Goal: Task Accomplishment & Management: Use online tool/utility

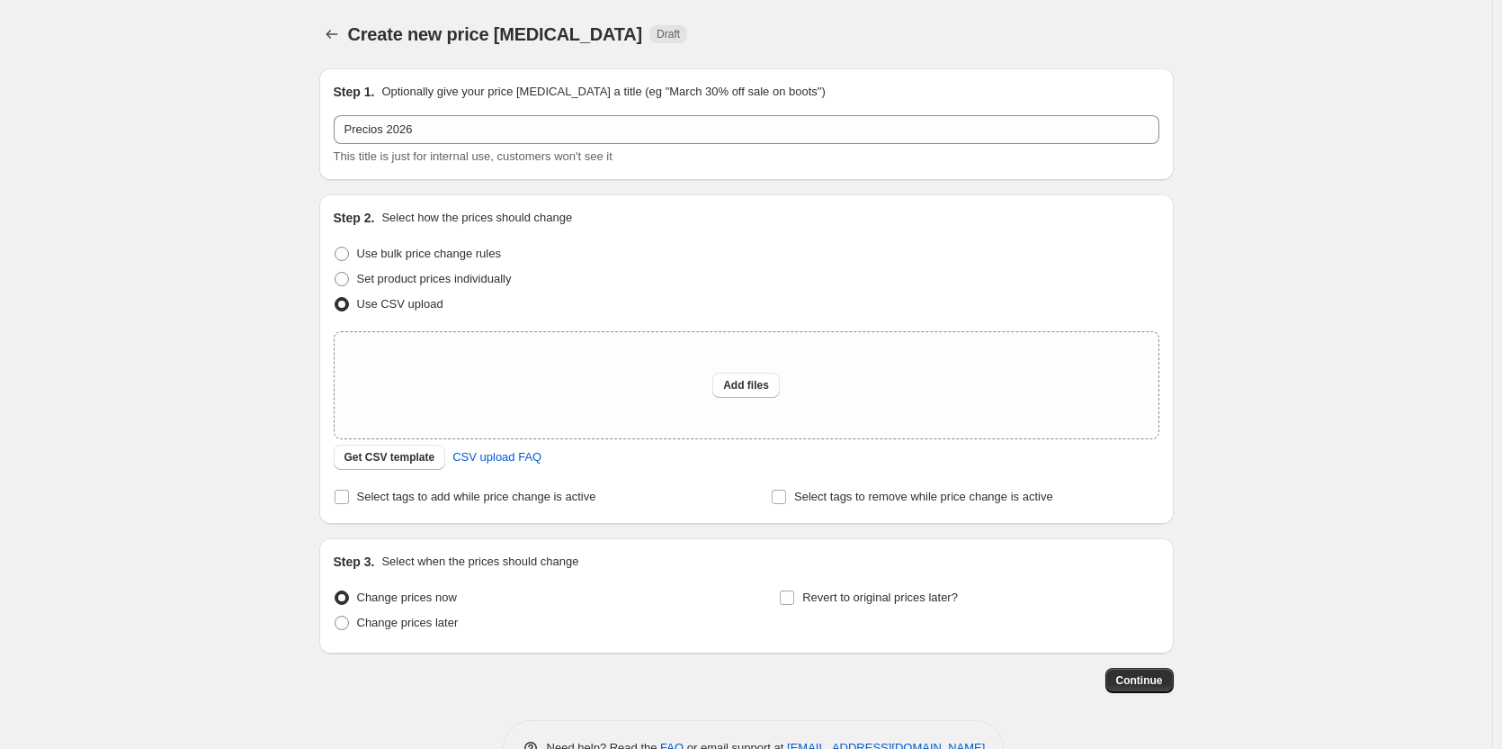
scroll to position [54, 0]
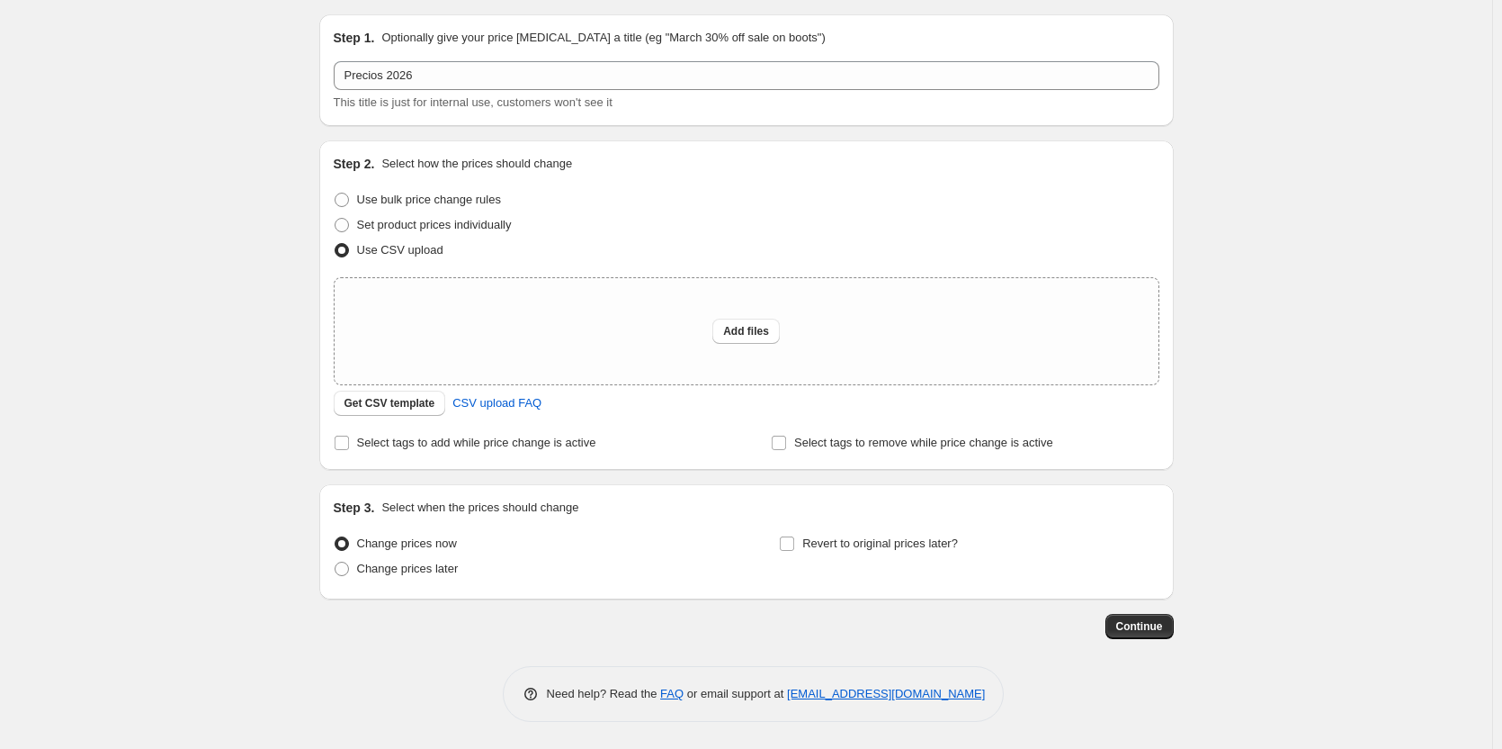
click at [270, 263] on div "Create new price [MEDICAL_DATA]. This page is ready Create new price [MEDICAL_D…" at bounding box center [746, 347] width 1493 height 802
click at [751, 336] on span "Add files" at bounding box center [746, 331] width 46 height 14
type input "C:\fakepath\Carga Precios 2026 - csv_template_user_33365.csv"
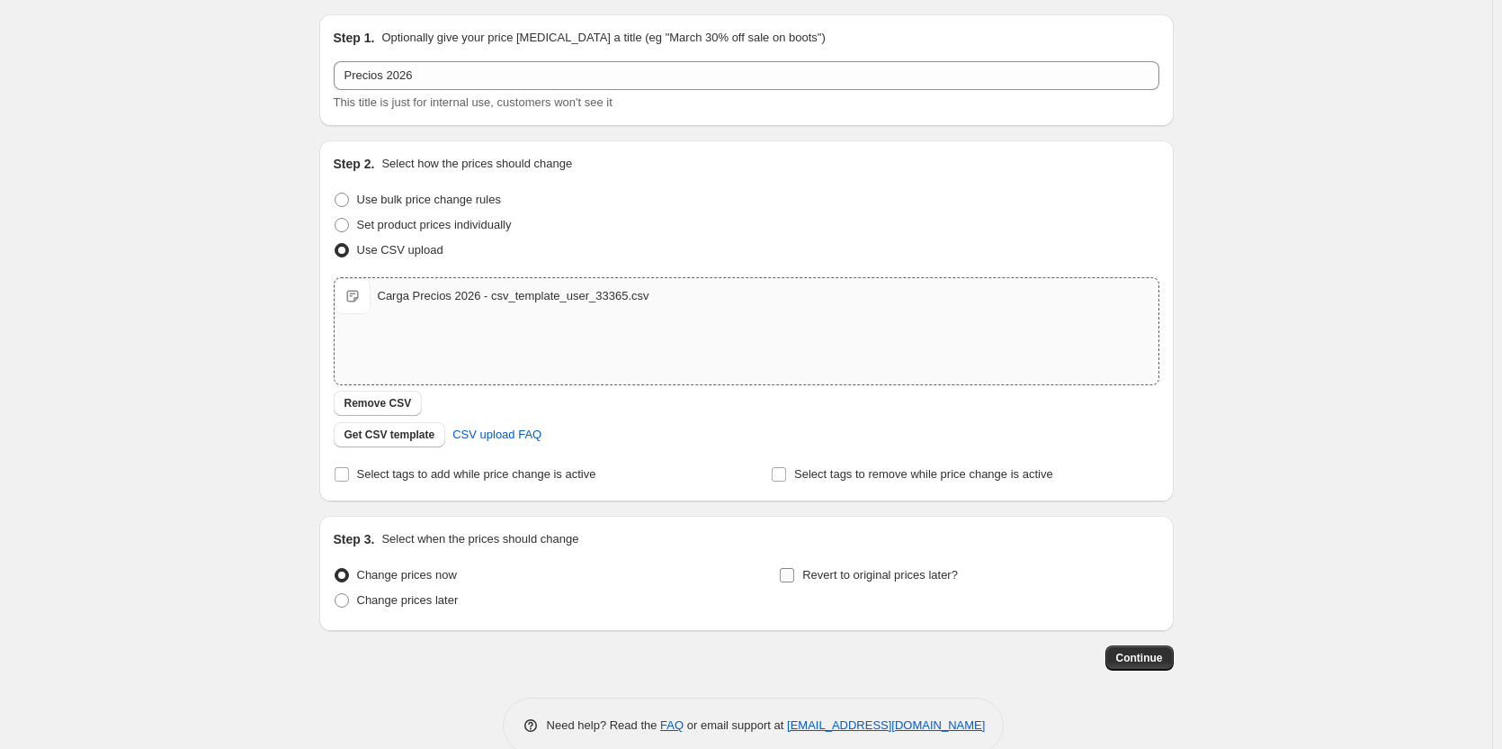
click at [793, 572] on input "Revert to original prices later?" at bounding box center [787, 575] width 14 height 14
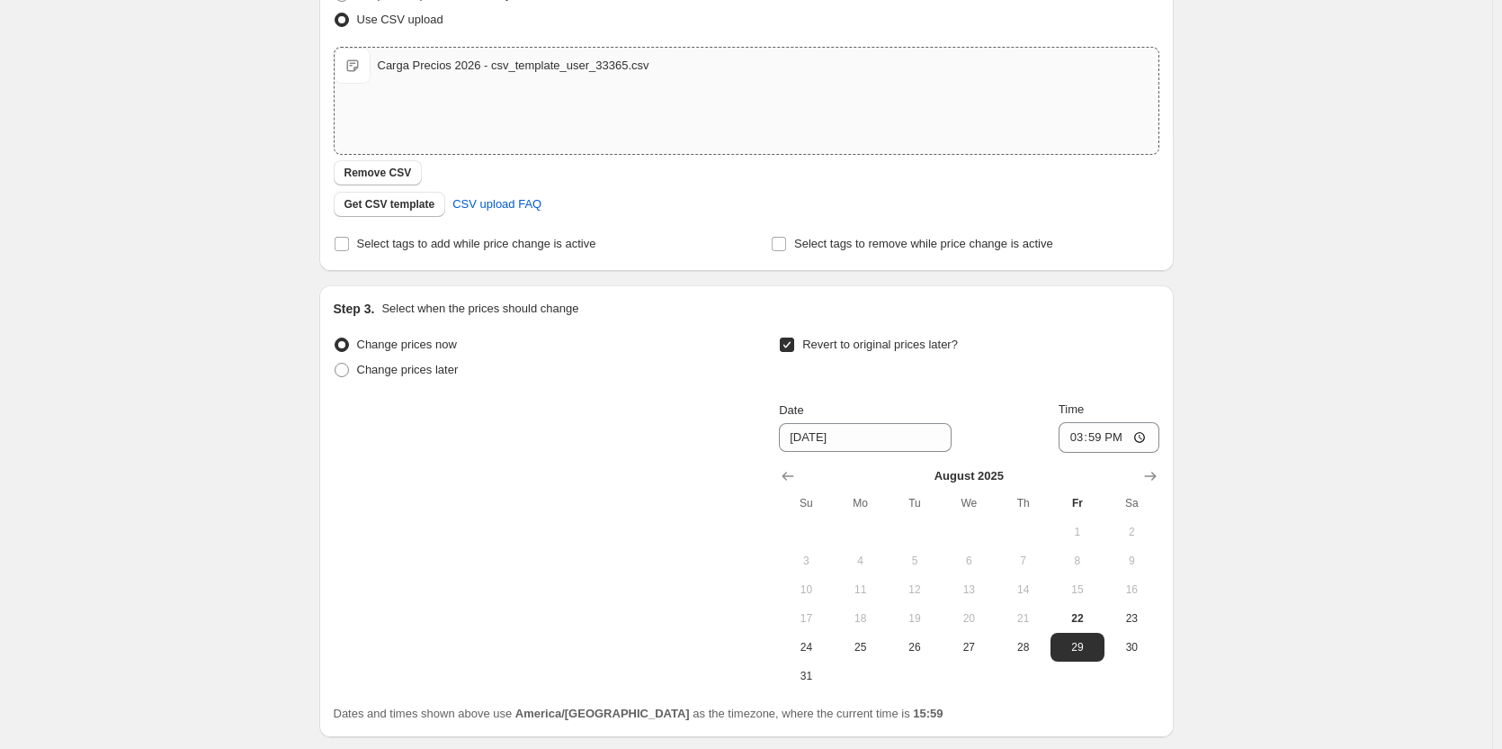
scroll to position [324, 0]
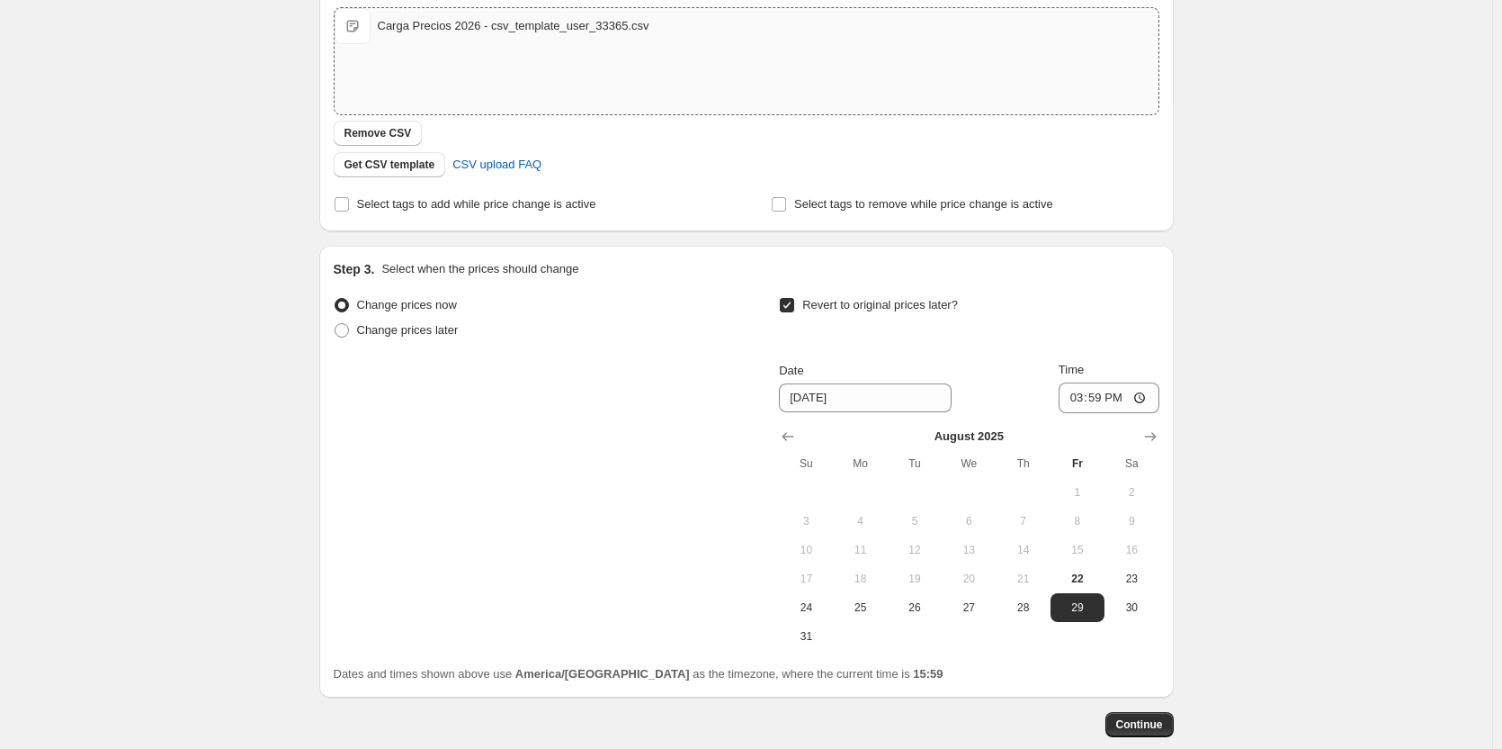
click at [790, 309] on input "Revert to original prices later?" at bounding box center [787, 305] width 14 height 14
checkbox input "false"
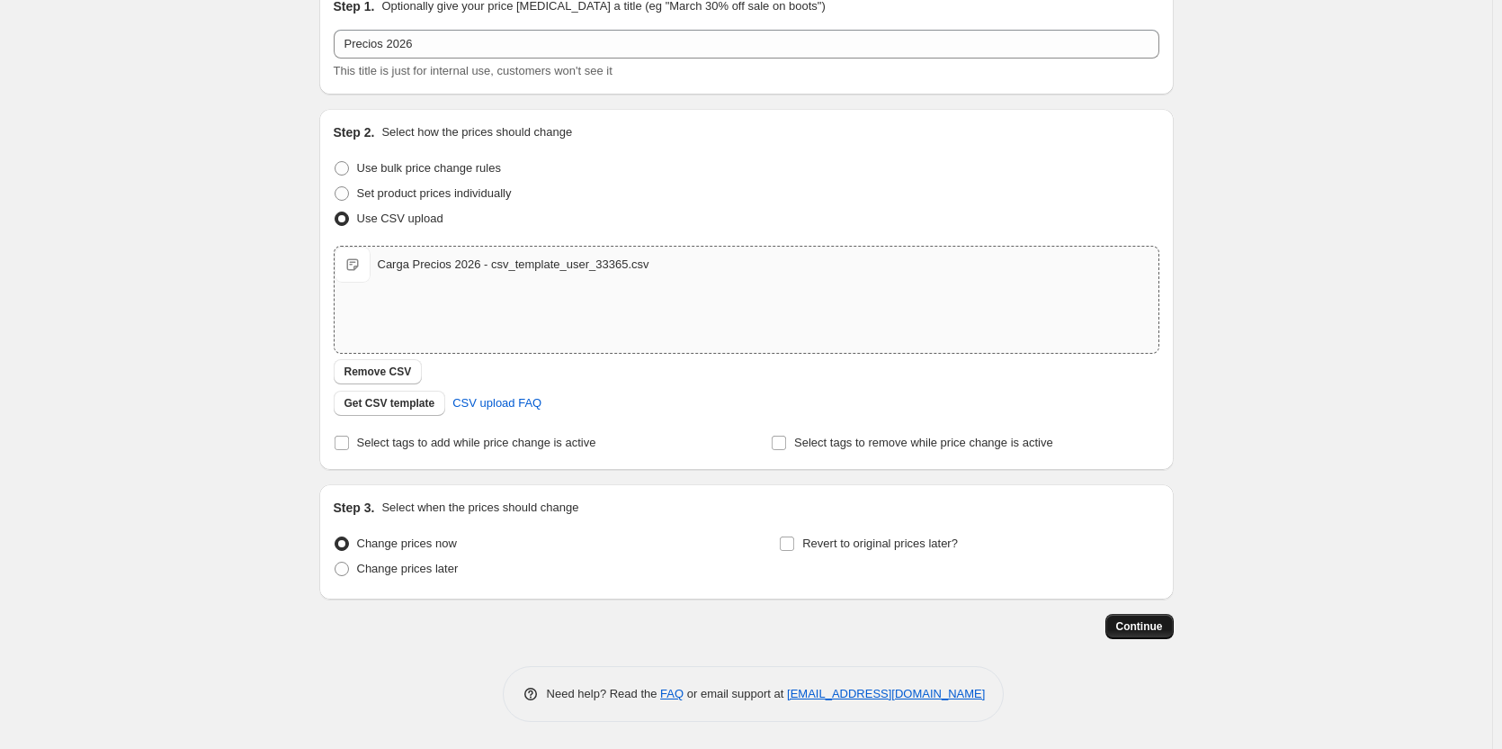
click at [1162, 635] on button "Continue" at bounding box center [1140, 626] width 68 height 25
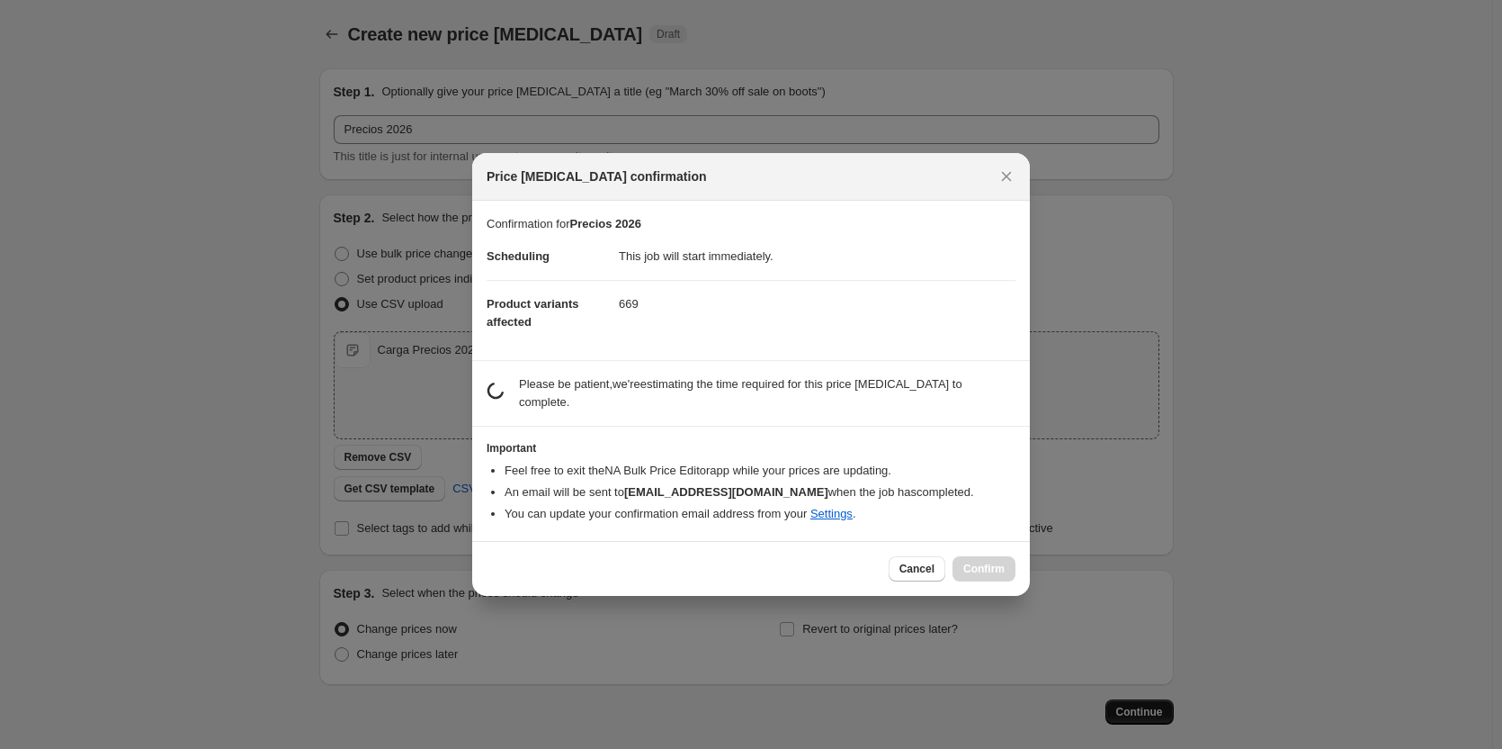
scroll to position [0, 0]
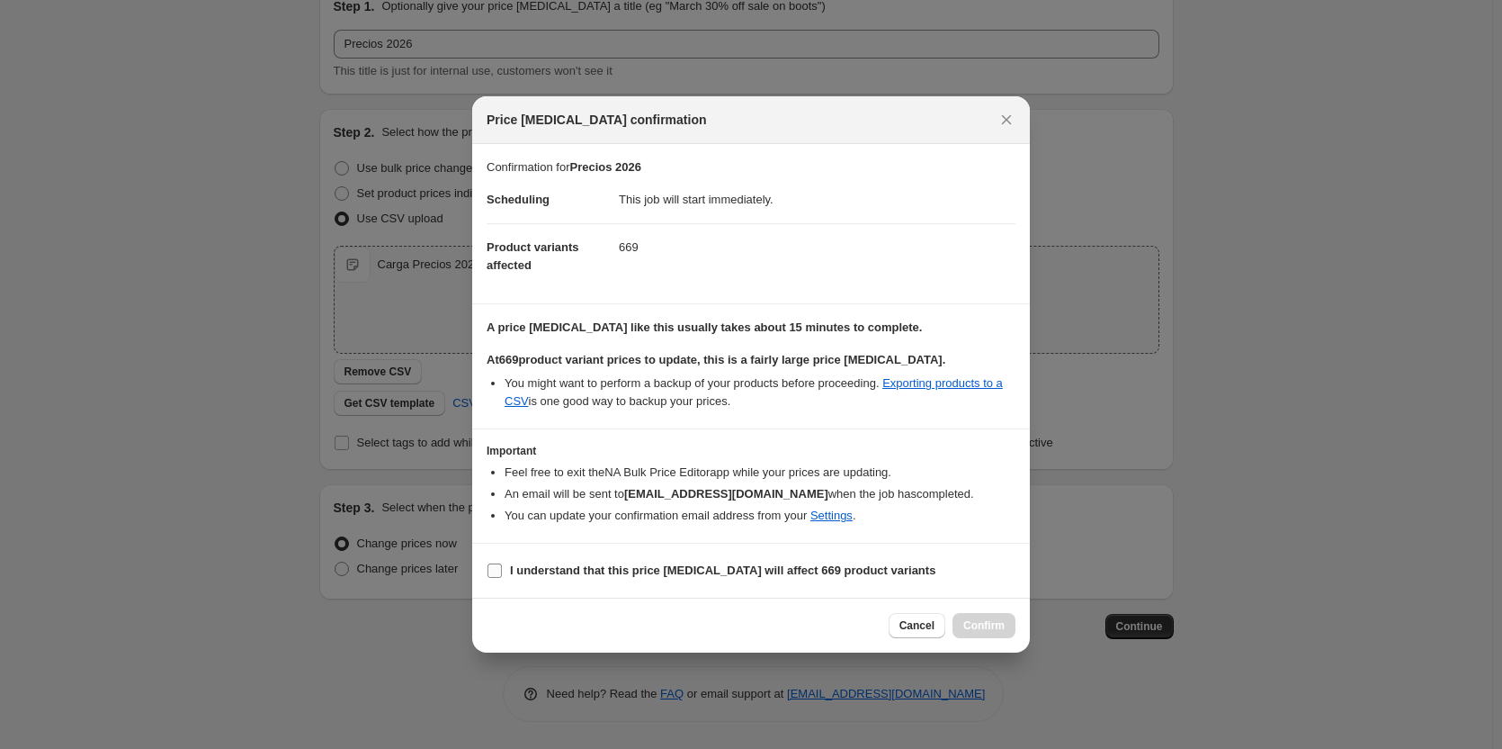
click at [493, 569] on input "I understand that this price [MEDICAL_DATA] will affect 669 product variants" at bounding box center [495, 570] width 14 height 14
checkbox input "true"
click at [985, 625] on span "Confirm" at bounding box center [984, 625] width 41 height 14
